Goal: Navigation & Orientation: Find specific page/section

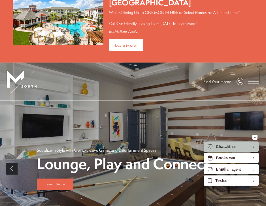
scroll to position [40, 0]
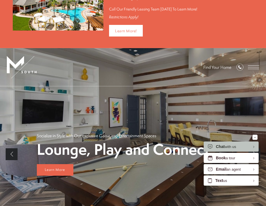
click at [254, 67] on span "Open Menu" at bounding box center [253, 67] width 11 height 0
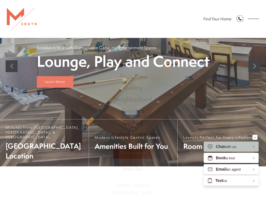
scroll to position [0, 0]
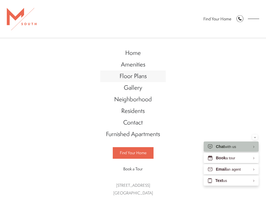
click at [136, 78] on span "Floor Plans" at bounding box center [132, 76] width 27 height 8
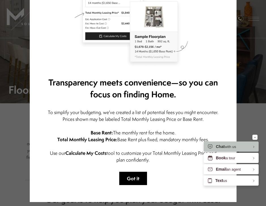
click at [129, 177] on button "Got it" at bounding box center [133, 178] width 28 height 13
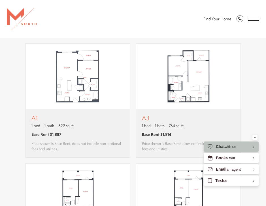
scroll to position [297, 0]
